Goal: Entertainment & Leisure: Browse casually

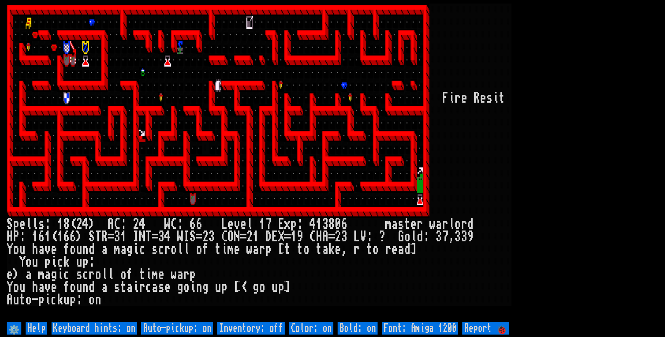
click at [159, 318] on larn at bounding box center [332, 162] width 651 height 317
click at [159, 322] on larngrid at bounding box center [332, 168] width 665 height 337
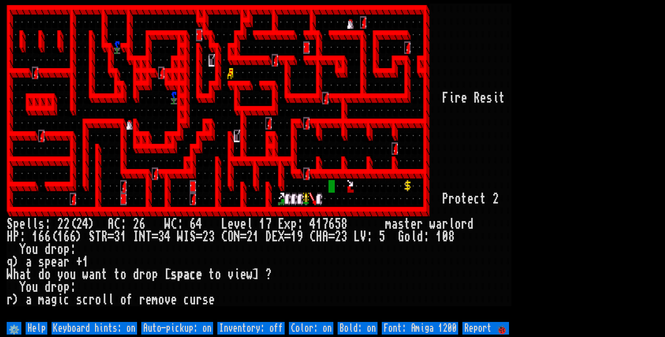
click at [514, 319] on larn at bounding box center [332, 162] width 651 height 317
click at [200, 326] on off "Auto-pickup: on" at bounding box center [177, 328] width 72 height 13
type off "Auto-pickup: off"
